Goal: Find specific page/section: Find specific page/section

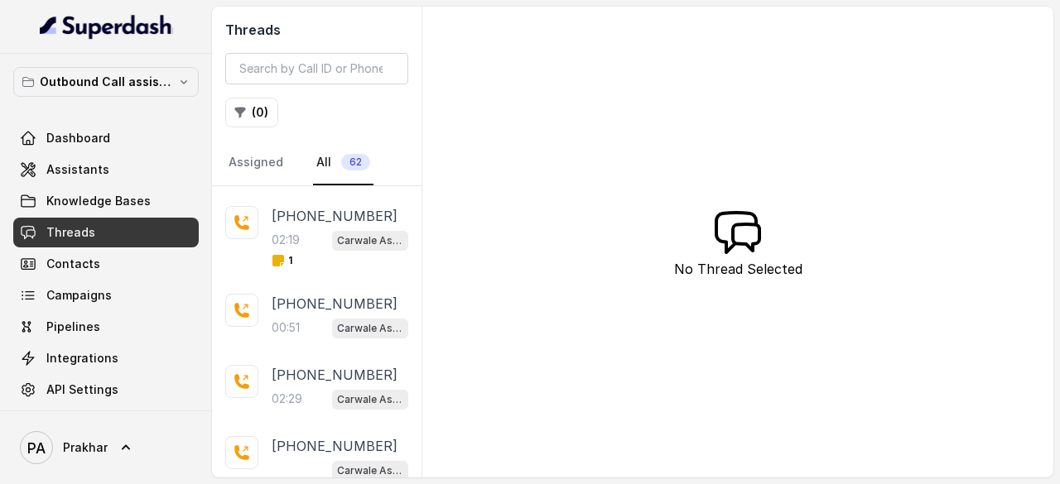
scroll to position [348, 0]
click at [313, 235] on div "02:19 Carwale Assistant" at bounding box center [340, 242] width 137 height 22
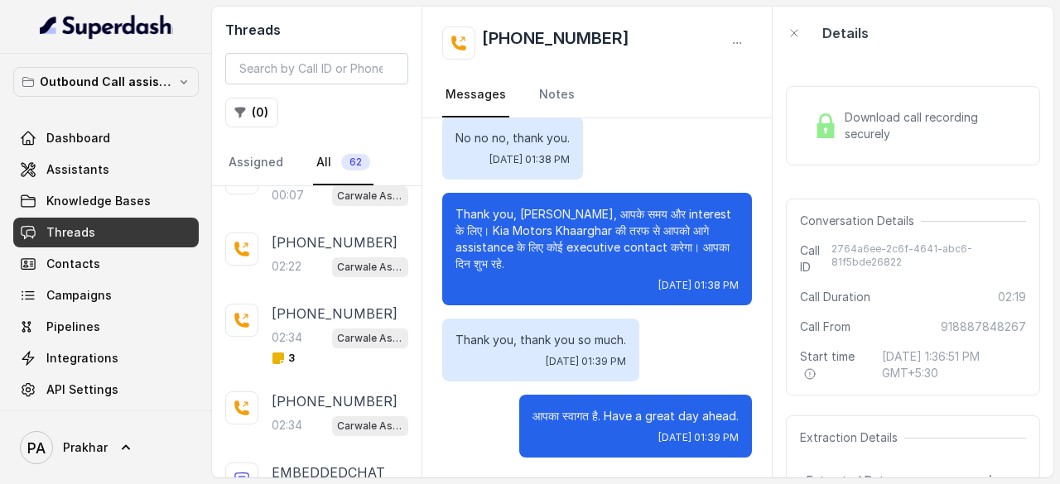
scroll to position [1053, 0]
click at [310, 350] on div "3" at bounding box center [340, 356] width 137 height 13
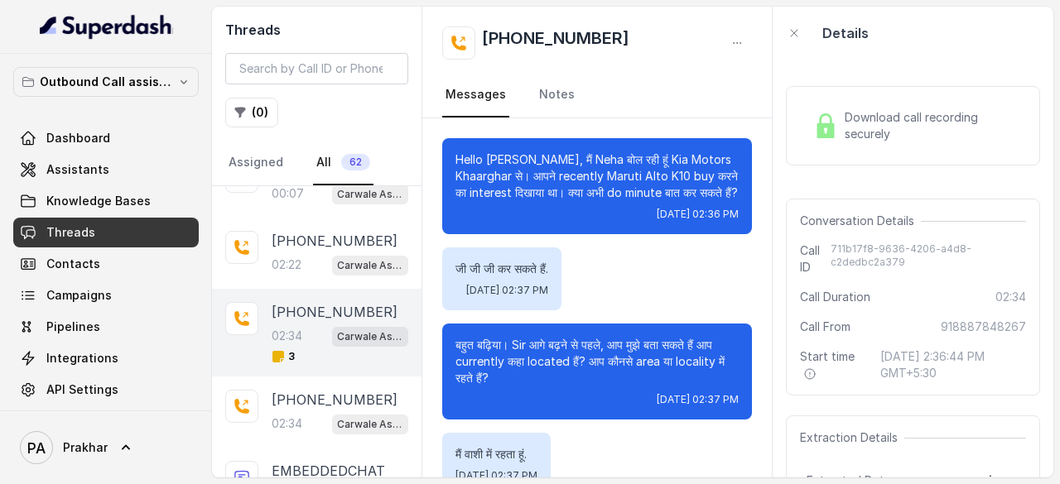
scroll to position [2289, 0]
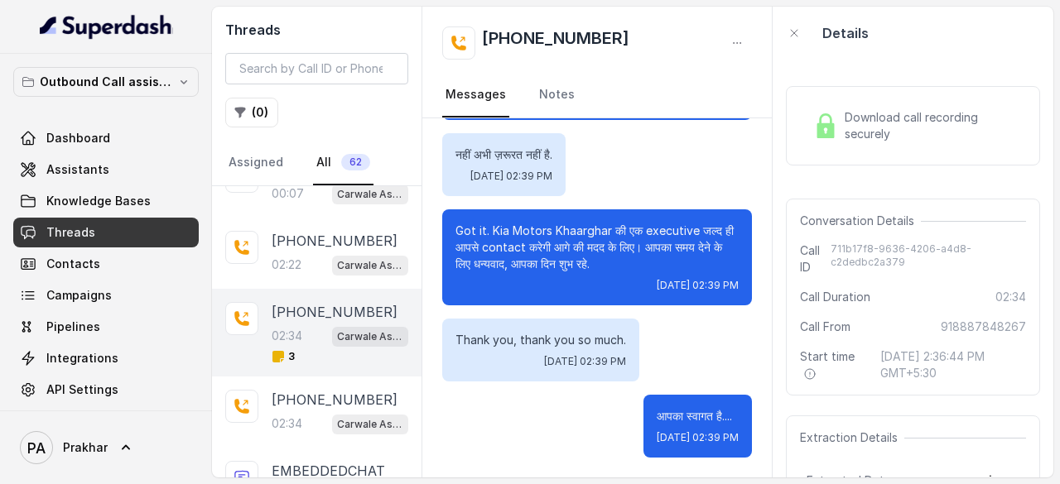
click at [914, 128] on span "Download call recording securely" at bounding box center [931, 125] width 175 height 33
